Goal: Information Seeking & Learning: Learn about a topic

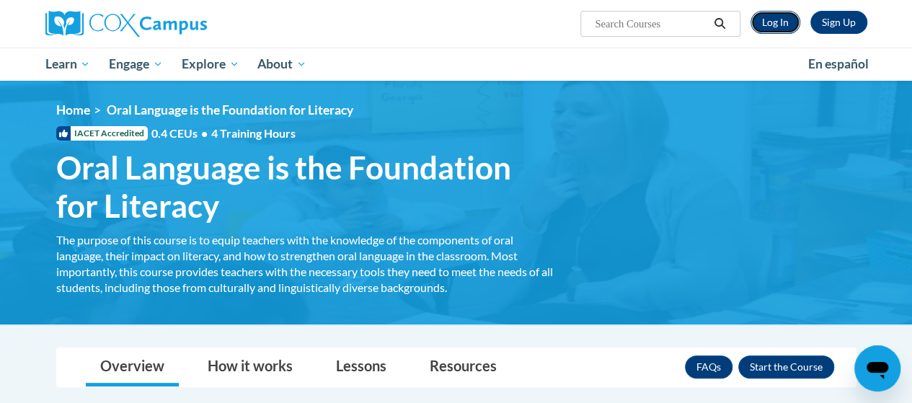
click at [773, 26] on link "Log In" at bounding box center [775, 22] width 50 height 23
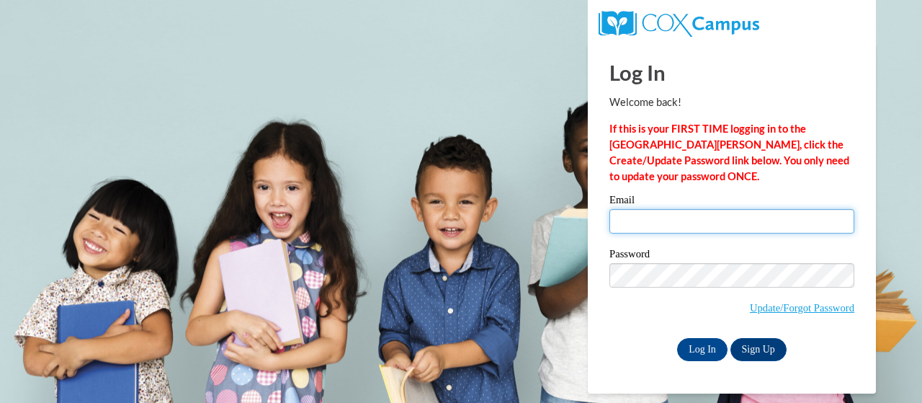
click at [700, 220] on input "Email" at bounding box center [732, 221] width 245 height 25
type input "[PERSON_NAME][EMAIL_ADDRESS][DOMAIN_NAME]"
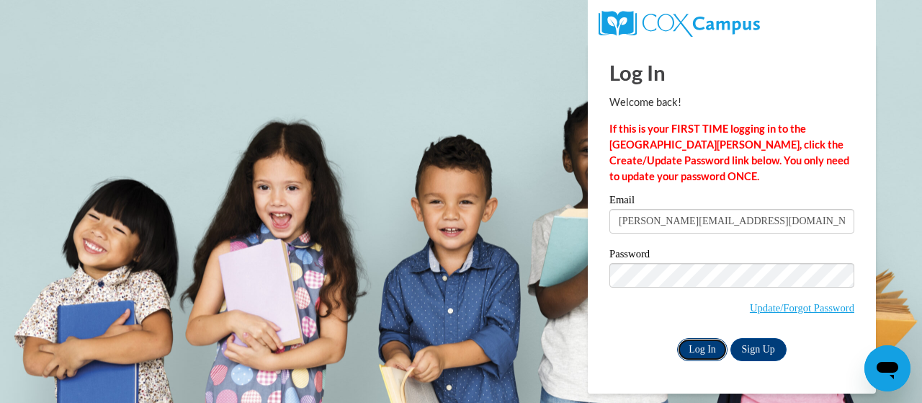
click at [711, 340] on input "Log In" at bounding box center [702, 349] width 50 height 23
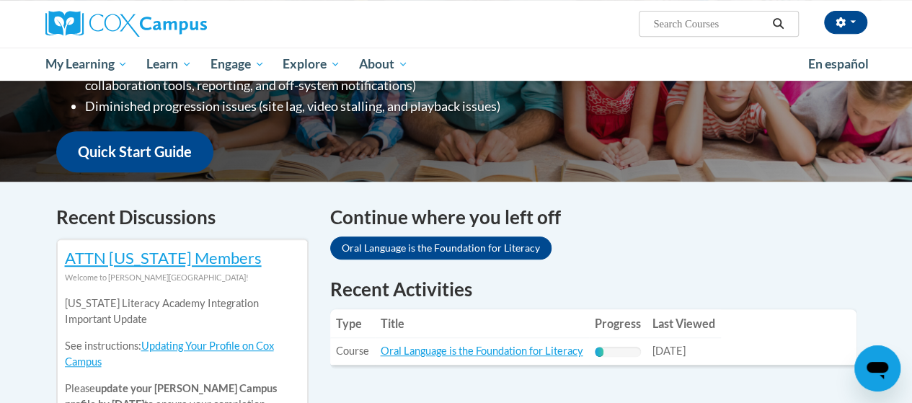
scroll to position [360, 0]
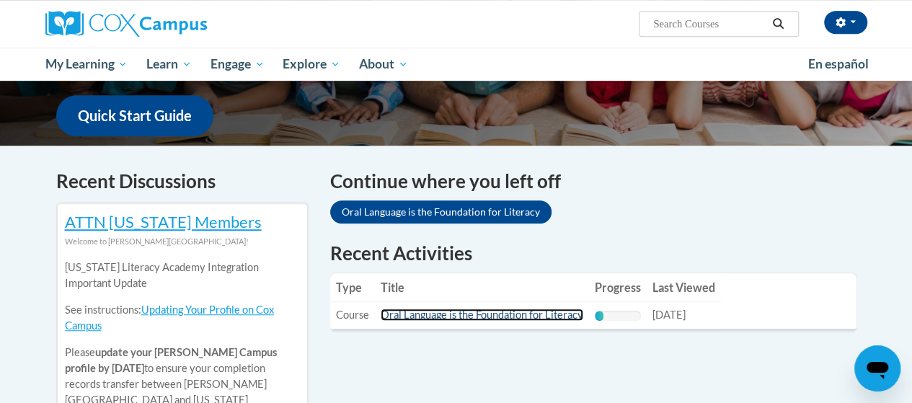
click at [441, 312] on link "Oral Language is the Foundation for Literacy" at bounding box center [482, 314] width 203 height 12
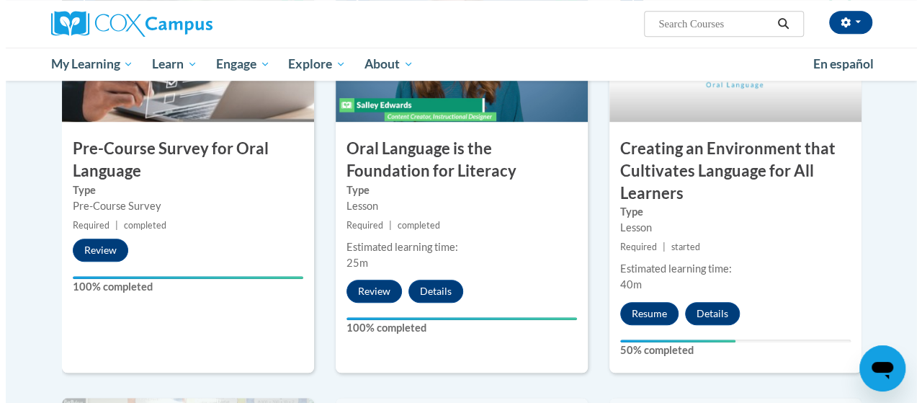
scroll to position [504, 0]
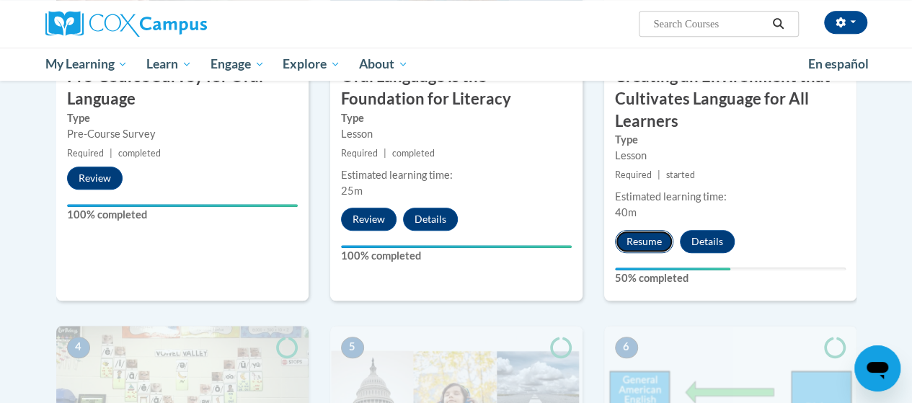
click at [645, 237] on button "Resume" at bounding box center [644, 241] width 58 height 23
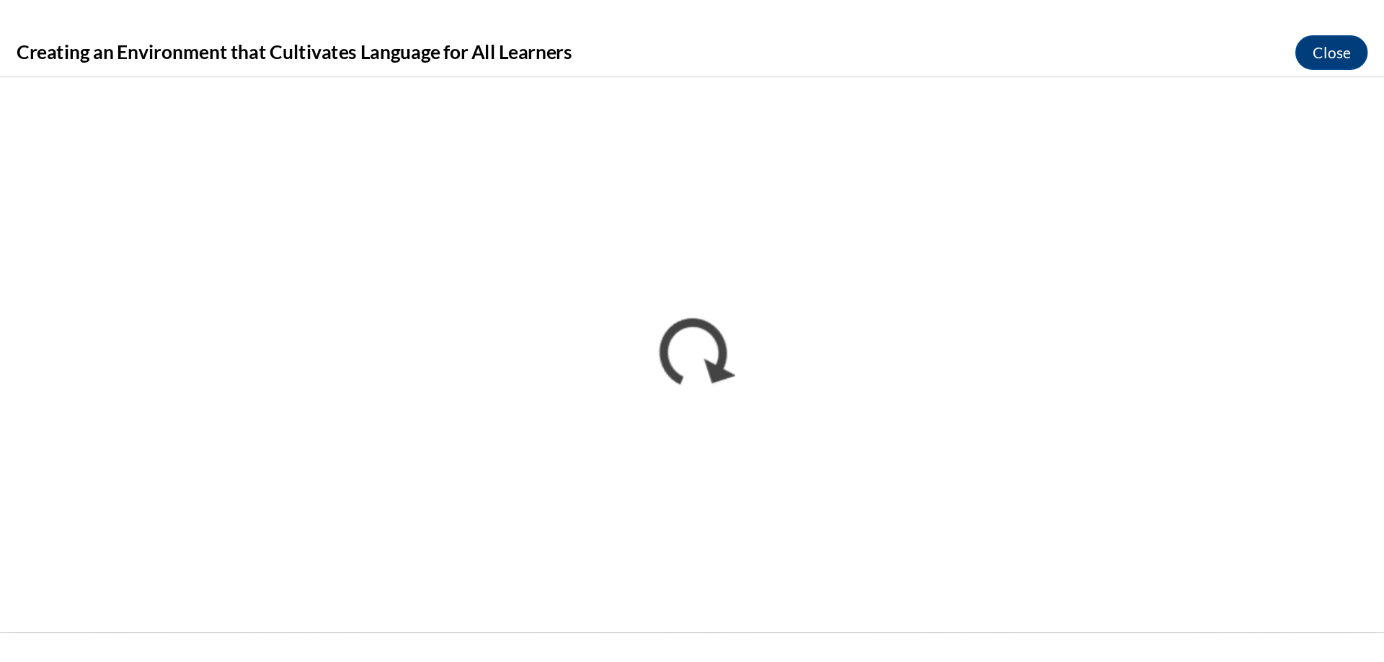
scroll to position [0, 0]
